Goal: Task Accomplishment & Management: Manage account settings

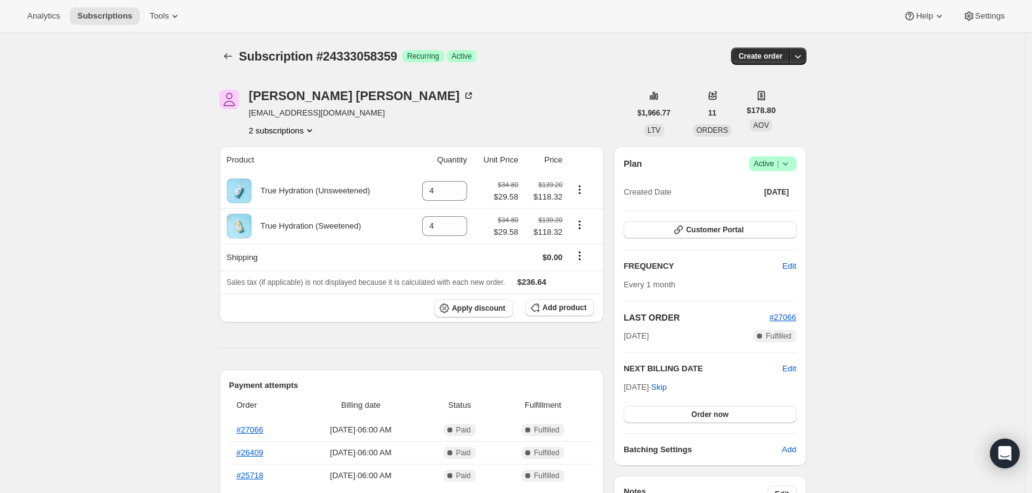
click at [298, 130] on button "2 subscriptions" at bounding box center [282, 130] width 67 height 12
click at [295, 151] on span "21431058743" at bounding box center [286, 154] width 86 height 12
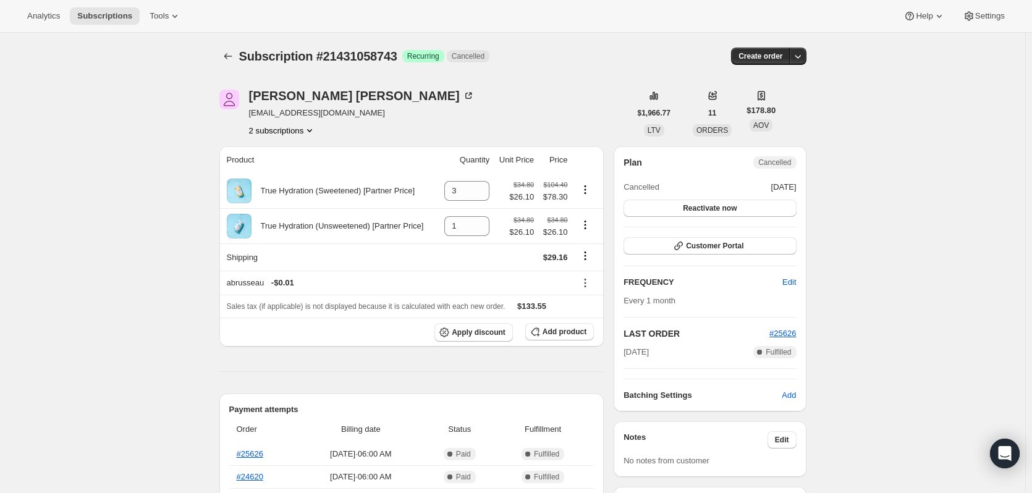
click at [291, 132] on button "2 subscriptions" at bounding box center [282, 130] width 67 height 12
click at [285, 175] on span "24333058359" at bounding box center [267, 174] width 49 height 9
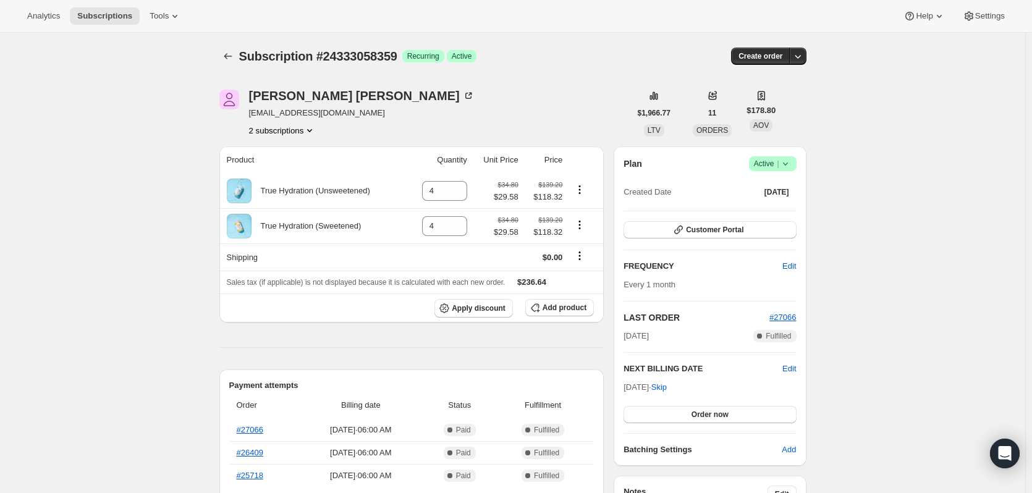
click at [785, 161] on icon at bounding box center [785, 164] width 12 height 12
click at [778, 209] on span "Cancel subscription" at bounding box center [776, 208] width 70 height 9
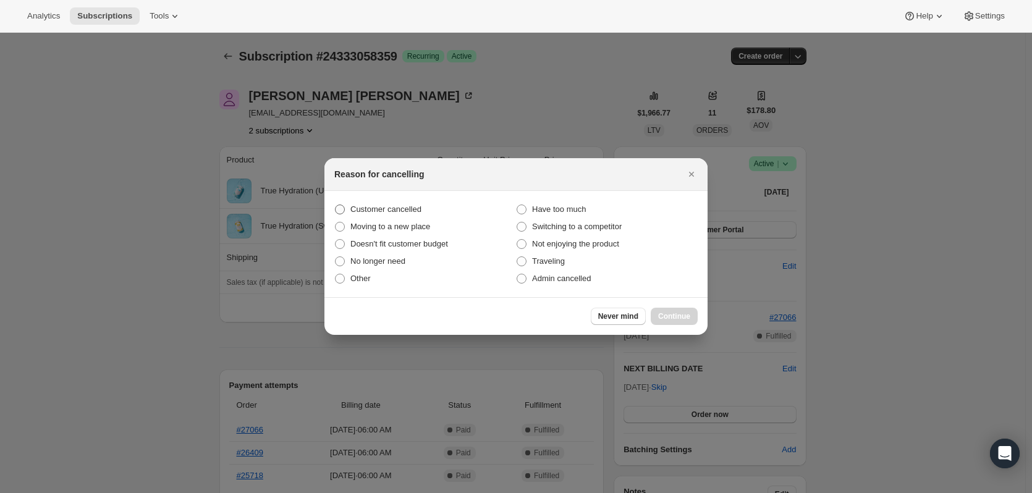
click at [363, 209] on span "Customer cancelled" at bounding box center [385, 208] width 71 height 9
click at [335, 205] on input "Customer cancelled" at bounding box center [335, 204] width 1 height 1
radio input "true"
click at [673, 313] on span "Continue" at bounding box center [674, 316] width 32 height 10
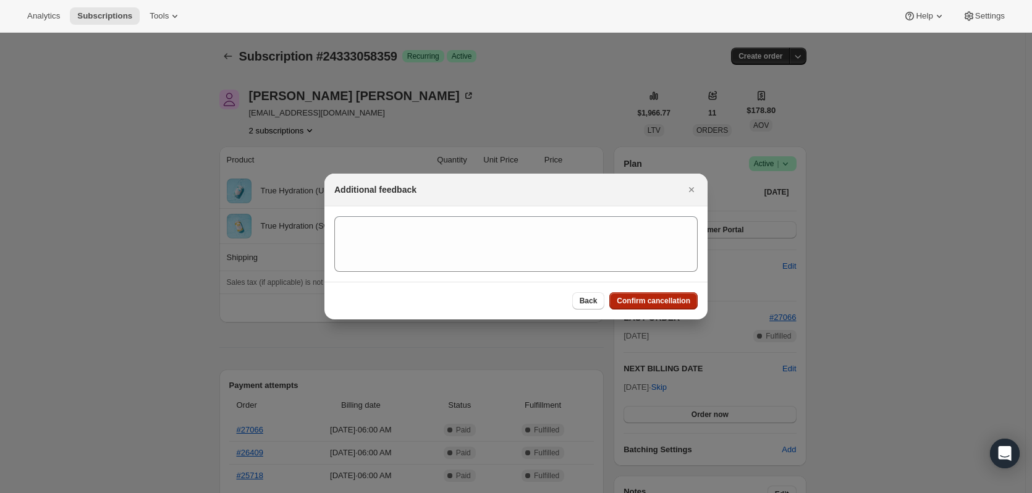
click at [653, 298] on span "Confirm cancellation" at bounding box center [654, 301] width 74 height 10
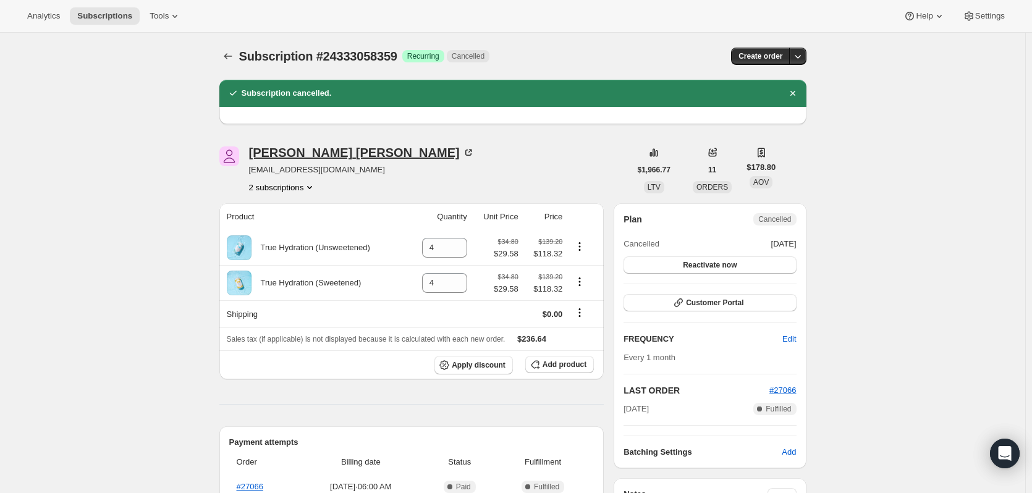
click at [305, 151] on div "sharon brusseau" at bounding box center [361, 152] width 225 height 12
